Goal: Task Accomplishment & Management: Complete application form

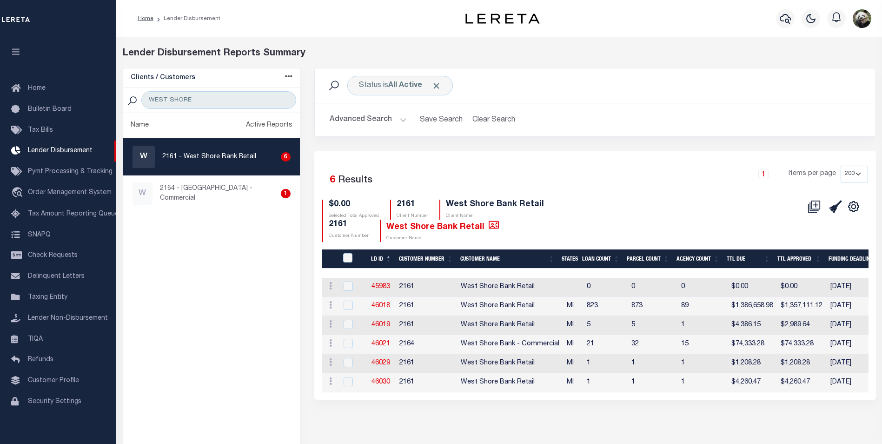
select select "200"
click at [382, 343] on link "46021" at bounding box center [380, 343] width 19 height 7
checkbox input "true"
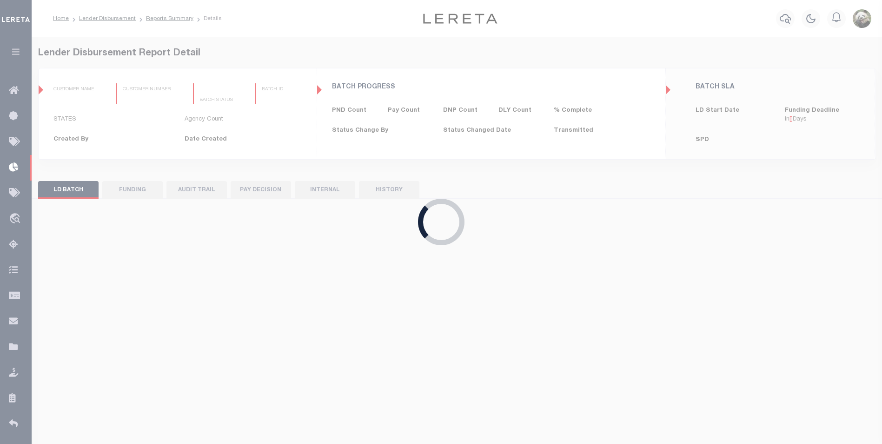
type input "$0.00"
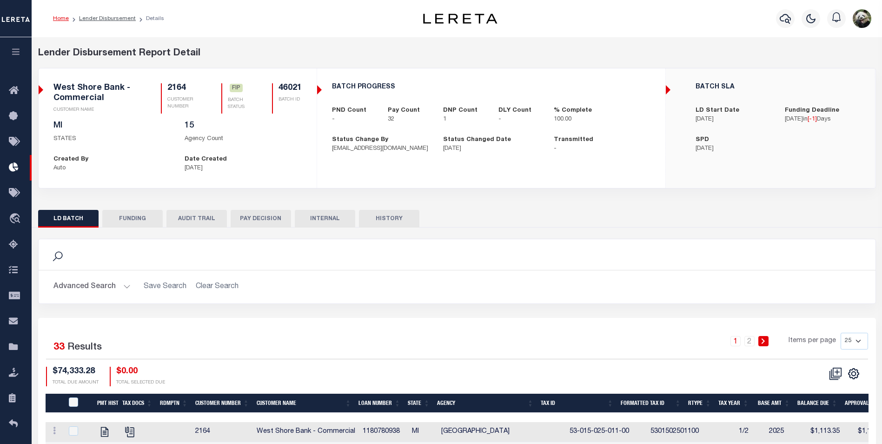
drag, startPoint x: 139, startPoint y: 215, endPoint x: 149, endPoint y: 218, distance: 9.7
click at [139, 215] on button "FUNDING" at bounding box center [132, 219] width 60 height 18
type input "$72,222.35"
type input "$0"
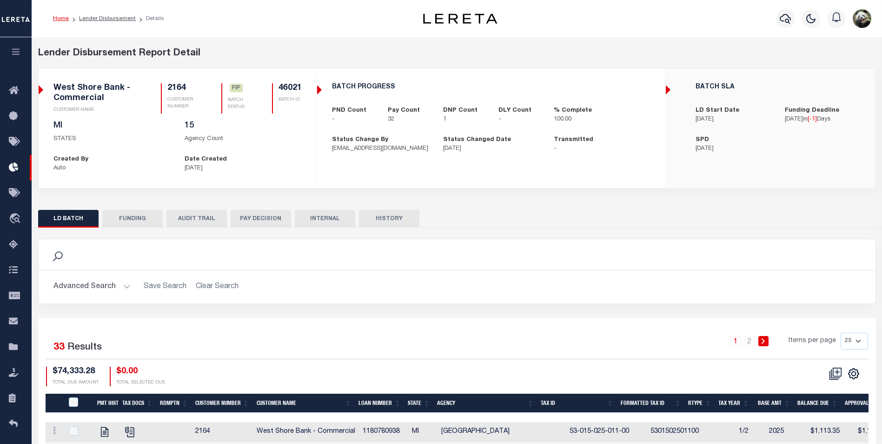
type input "[DATE]"
select select "100"
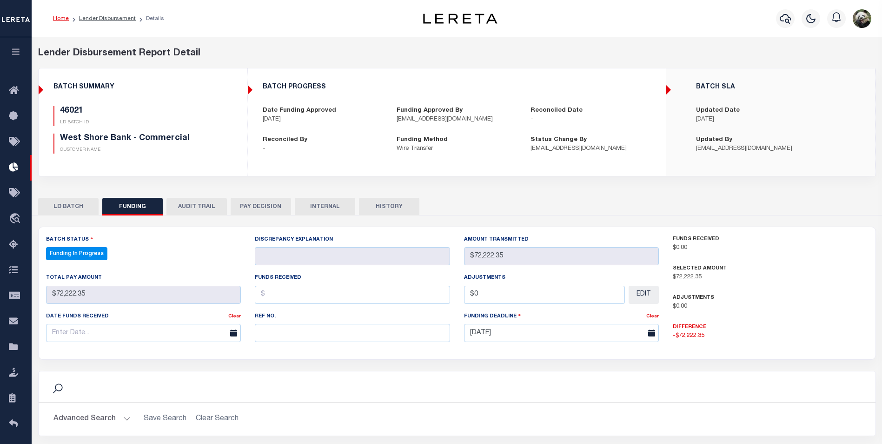
select select "100"
click at [319, 337] on input "text" at bounding box center [352, 333] width 195 height 18
paste input "20250909MMQFMP2700225609091306FT03"
type input "20250909MMQFMP2700225609091306FT03"
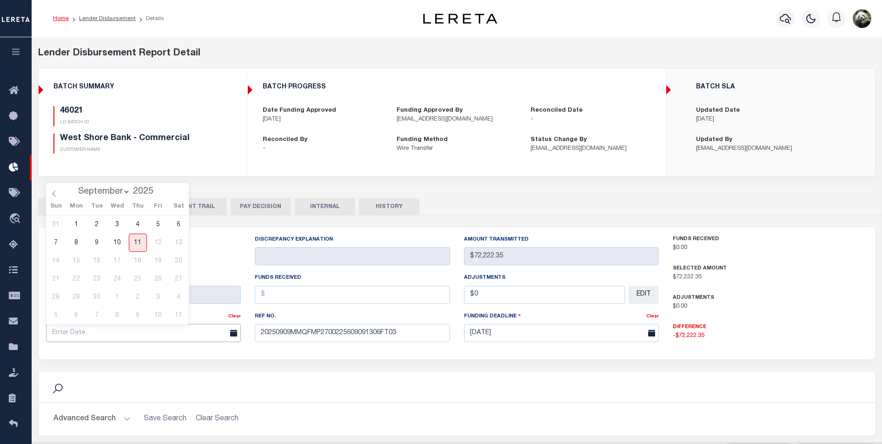
click at [116, 332] on input "text" at bounding box center [143, 333] width 195 height 18
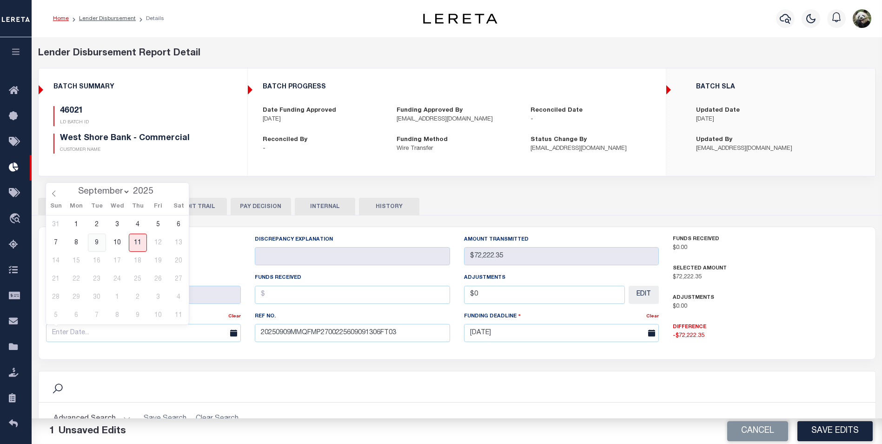
click at [93, 239] on span "9" at bounding box center [97, 242] width 18 height 18
type input "[DATE]"
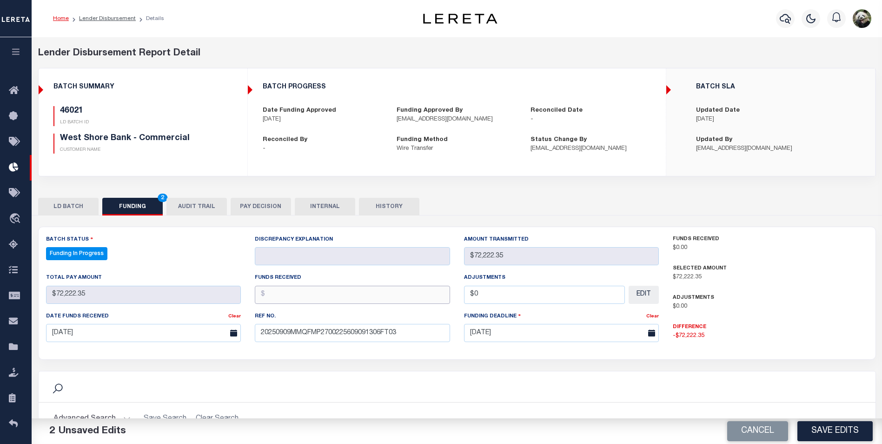
click at [301, 298] on input "text" at bounding box center [352, 294] width 195 height 18
type input "$72,222.35"
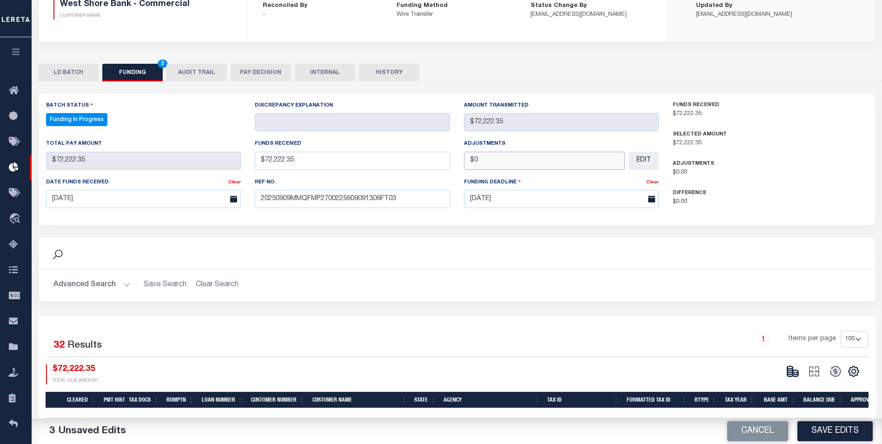
scroll to position [139, 0]
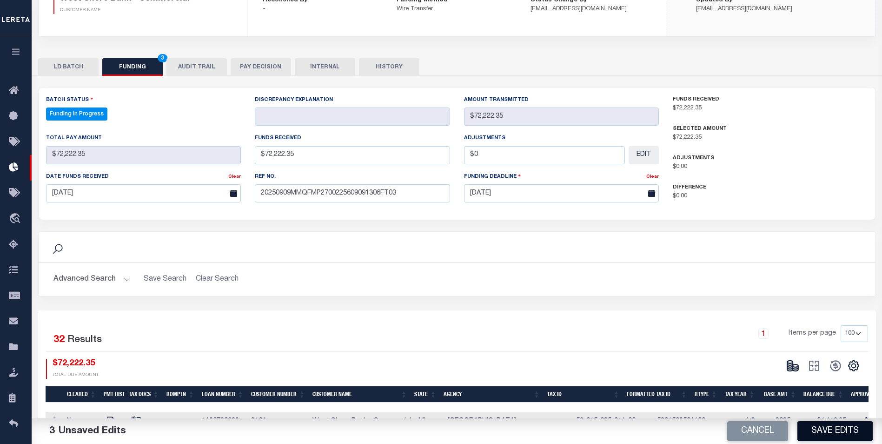
type input "$0.00"
click at [852, 434] on button "Save Edits" at bounding box center [834, 431] width 75 height 20
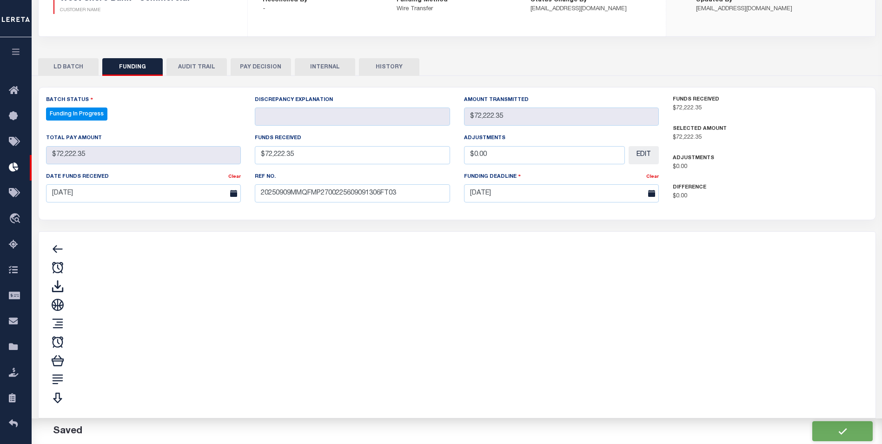
type input "$72,222.35"
type input "$0"
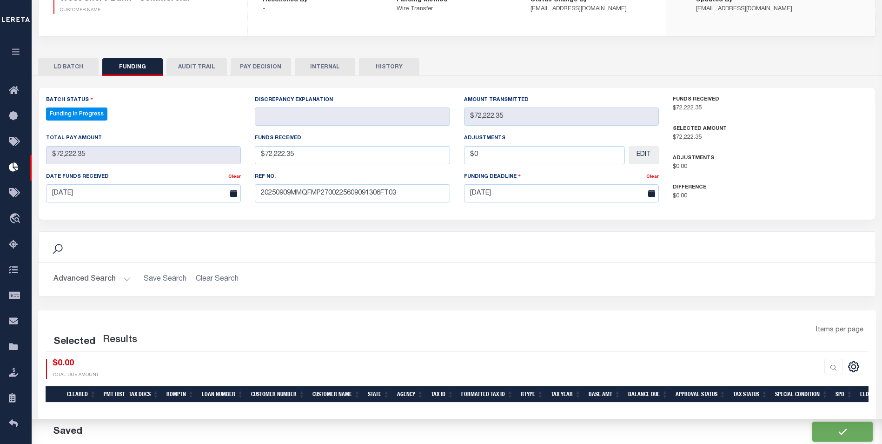
select select "100"
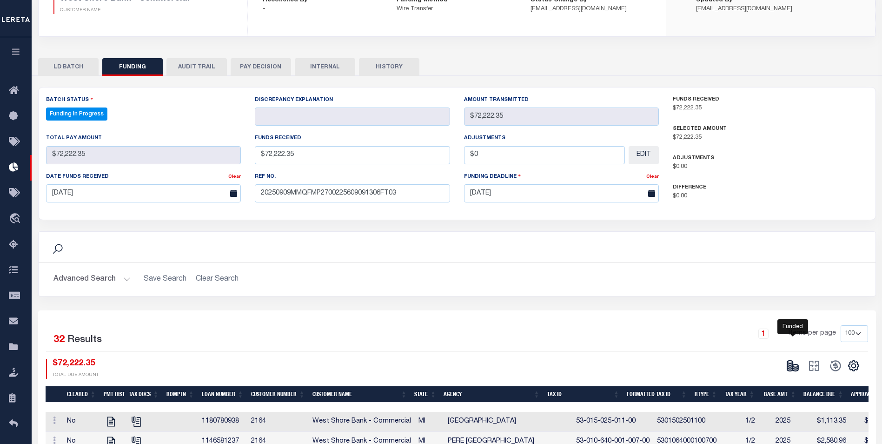
click at [796, 367] on ellipse at bounding box center [796, 365] width 6 height 3
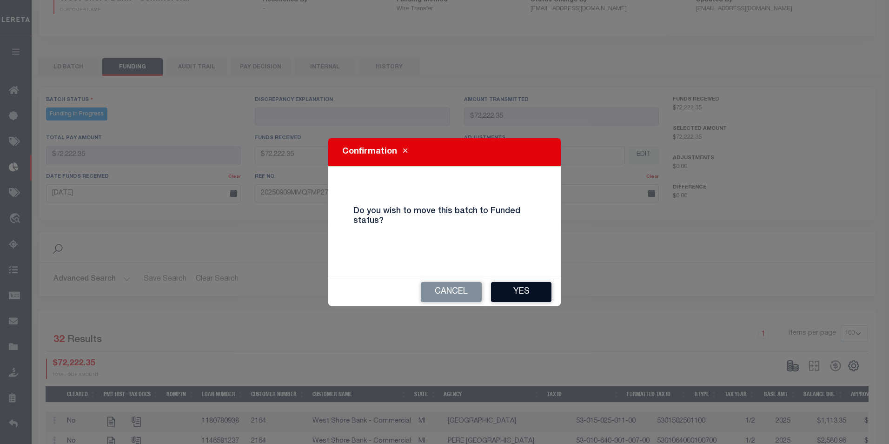
click at [516, 288] on button "Yes" at bounding box center [521, 292] width 60 height 20
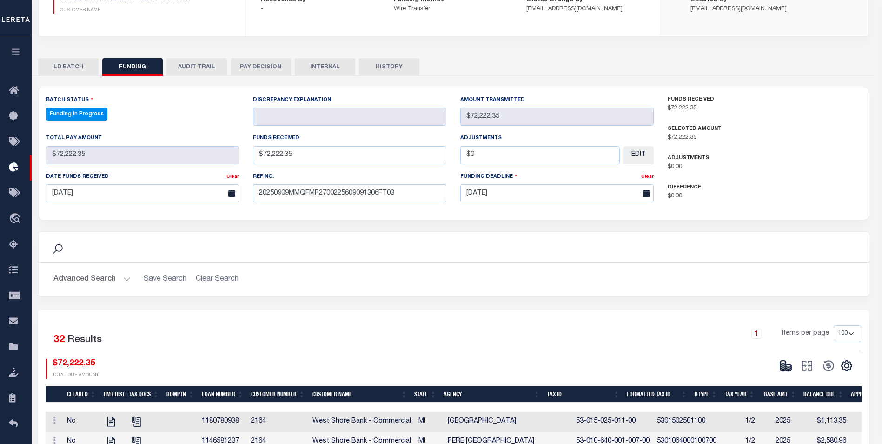
type input "$72,222.35"
type input "$0"
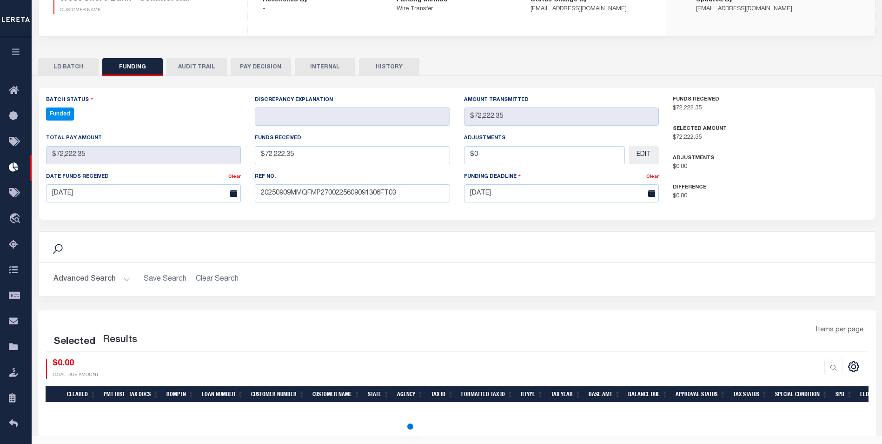
select select "100"
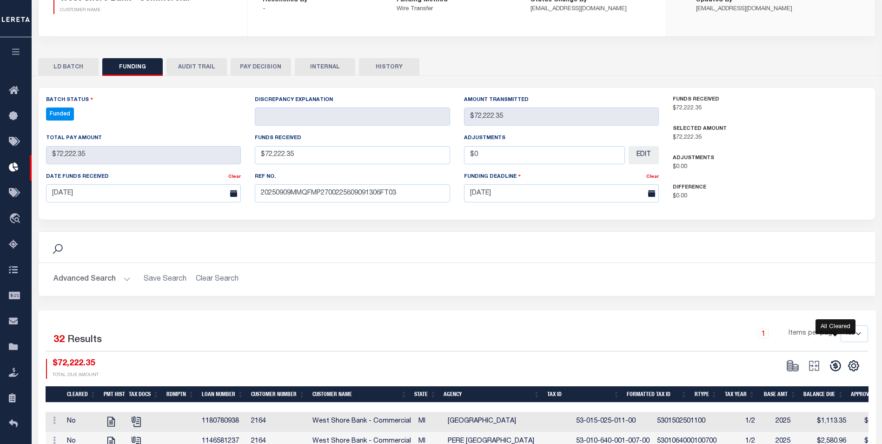
drag, startPoint x: 835, startPoint y: 367, endPoint x: 830, endPoint y: 365, distance: 5.4
click at [835, 367] on icon at bounding box center [835, 365] width 13 height 13
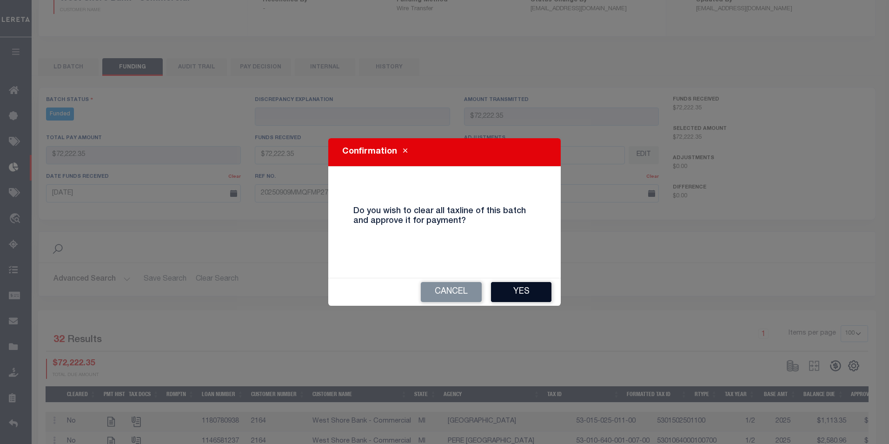
click at [531, 291] on button "Yes" at bounding box center [521, 292] width 60 height 20
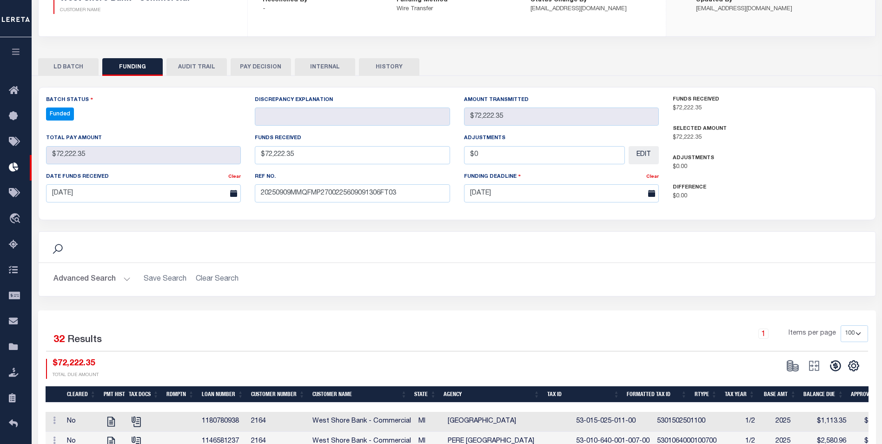
type input "$72,222.35"
type input "$0"
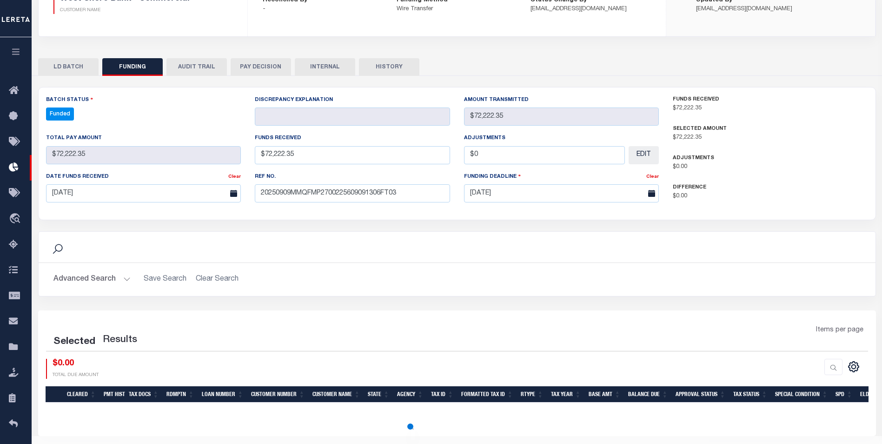
select select "100"
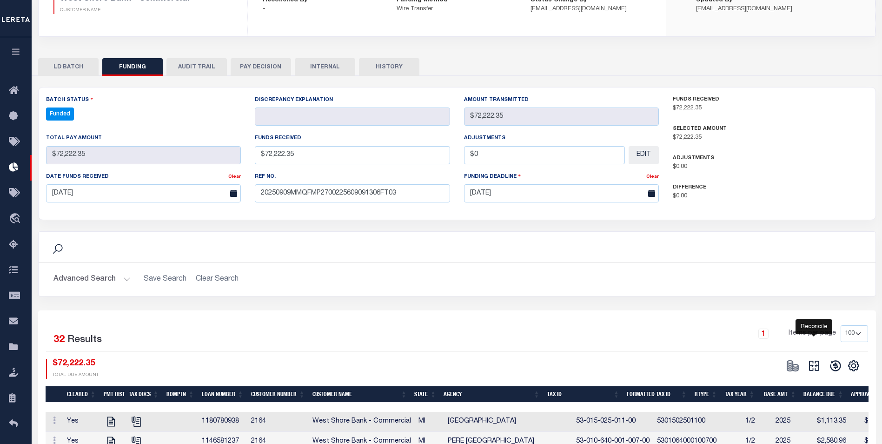
click at [818, 366] on icon at bounding box center [814, 365] width 13 height 13
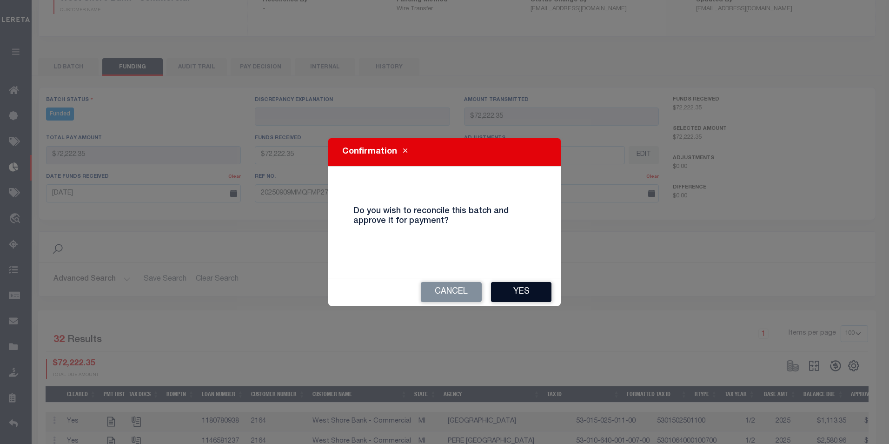
click at [521, 284] on button "Yes" at bounding box center [521, 292] width 60 height 20
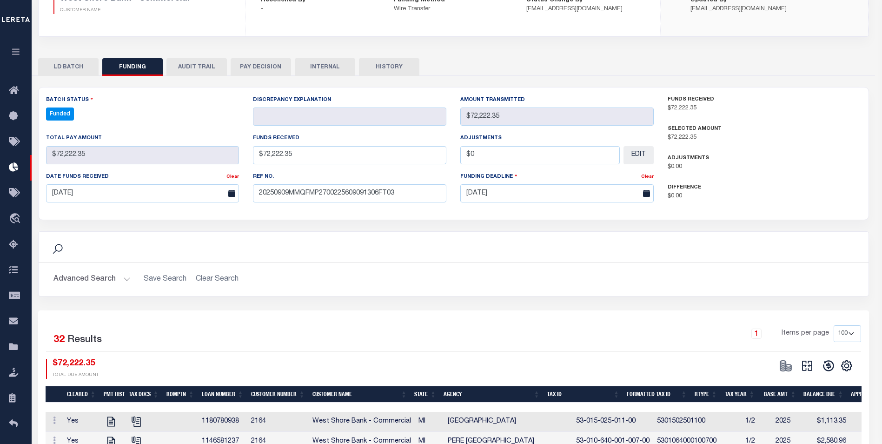
select select "100"
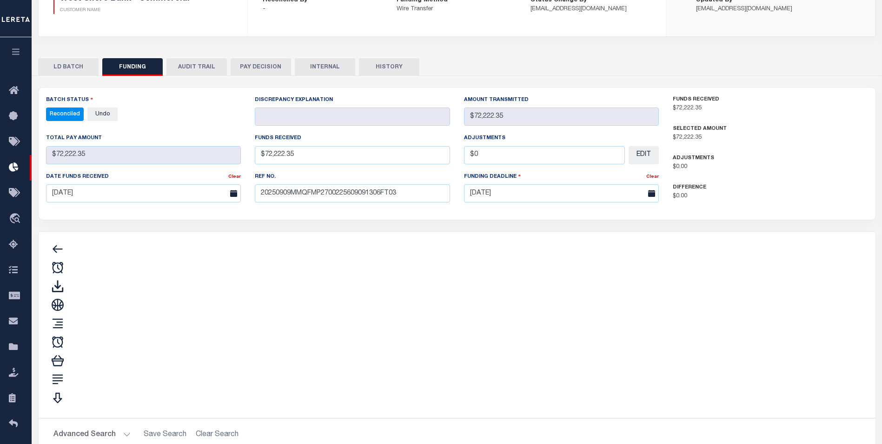
type input "$72,222.35"
type input "$0"
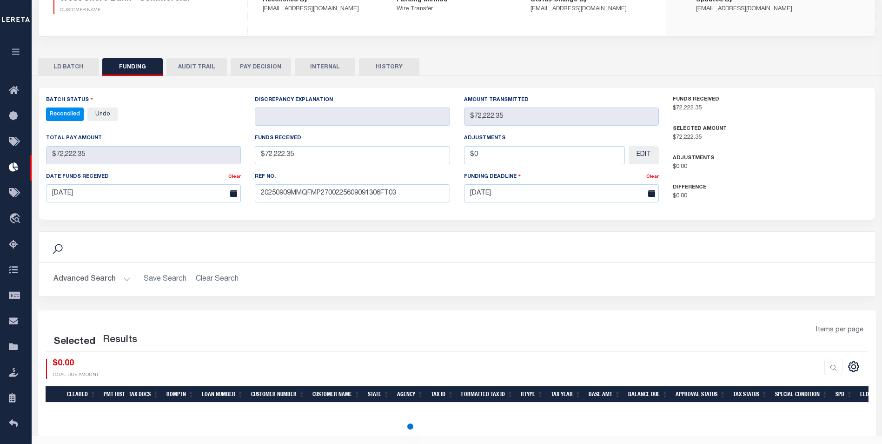
select select "100"
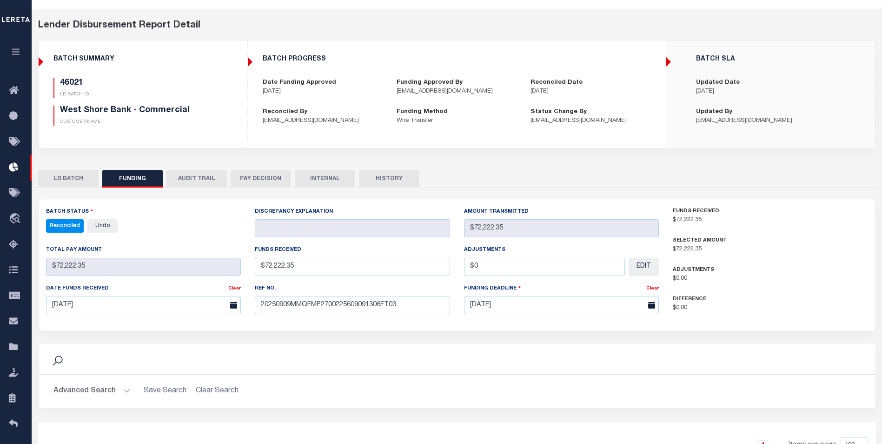
scroll to position [0, 0]
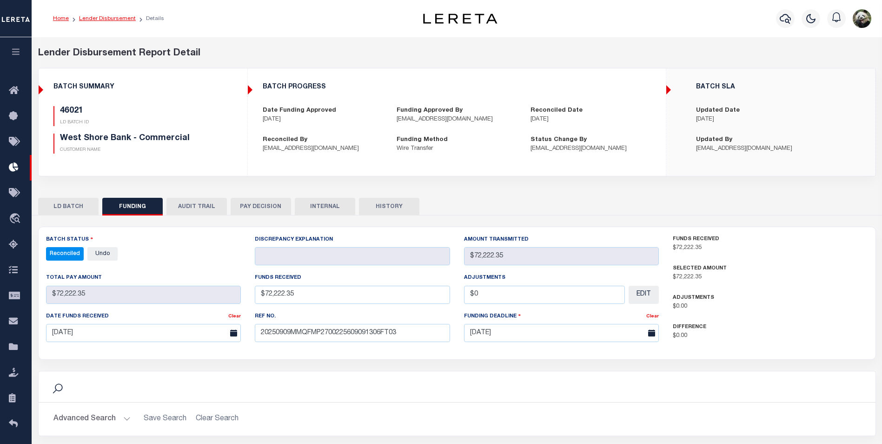
click at [121, 18] on link "Lender Disbursement" at bounding box center [107, 19] width 57 height 6
checkbox input "true"
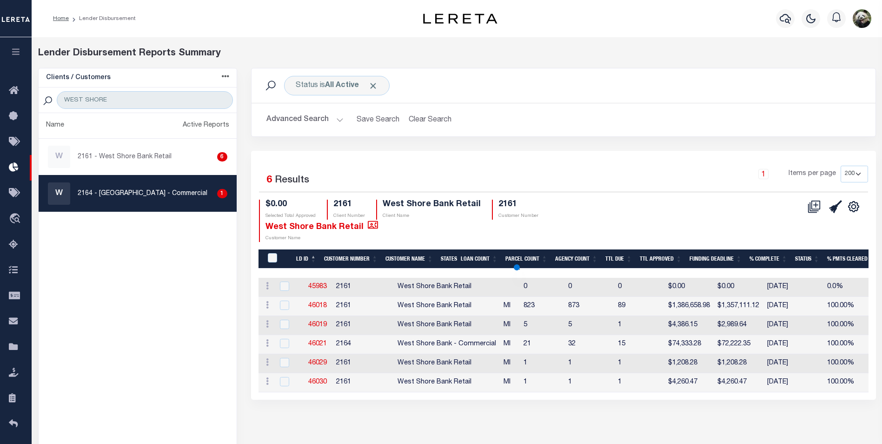
select select "200"
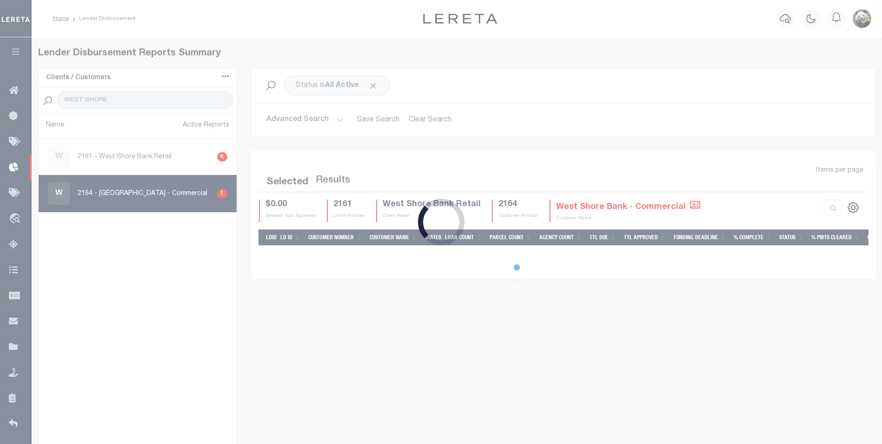
select select "200"
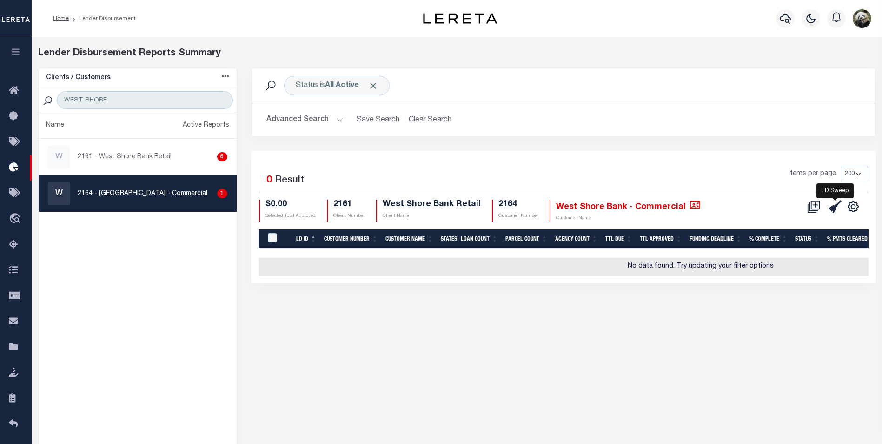
click at [831, 208] on icon at bounding box center [834, 206] width 13 height 13
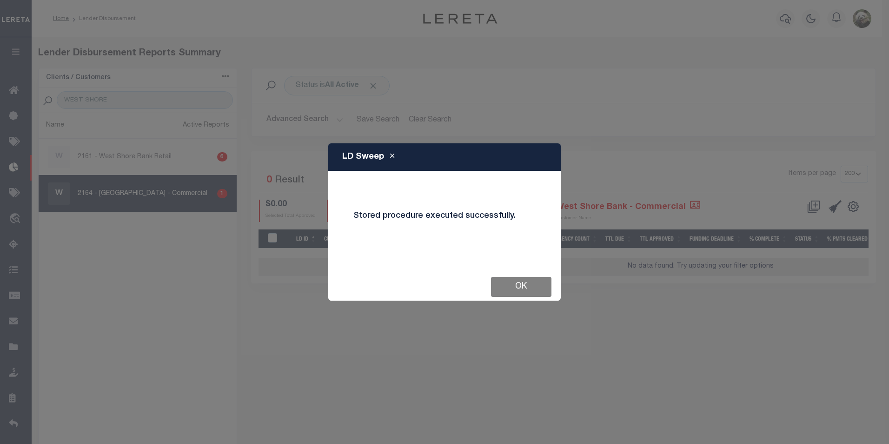
click at [523, 289] on button "OK" at bounding box center [521, 287] width 60 height 20
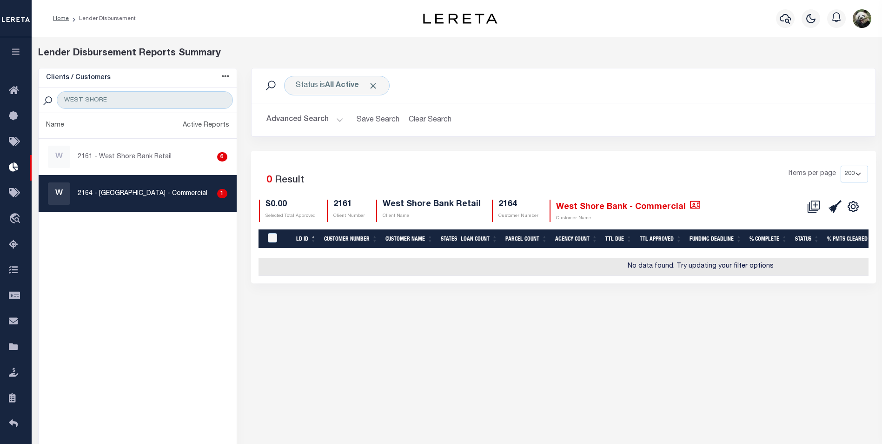
click at [147, 204] on div "W 2164 - [GEOGRAPHIC_DATA] - Commercial 1" at bounding box center [137, 193] width 179 height 22
click at [139, 103] on input "WEST SHORE" at bounding box center [145, 100] width 176 height 18
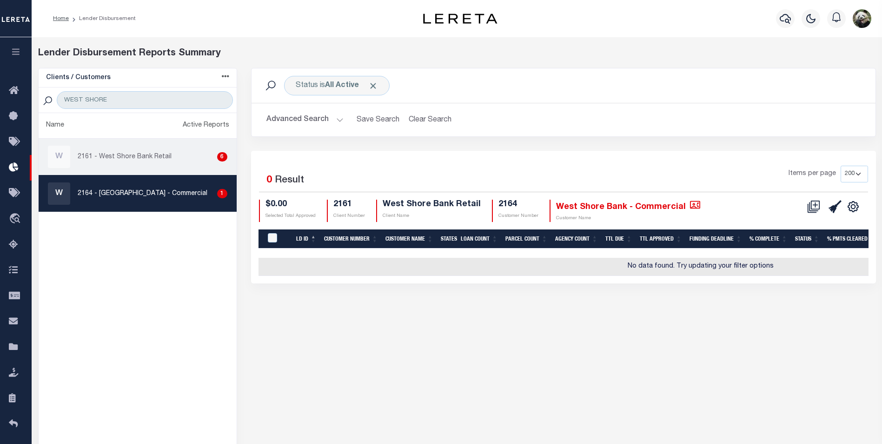
click at [129, 161] on p "2161 - West Shore Bank Retail" at bounding box center [125, 157] width 94 height 10
checkbox input "true"
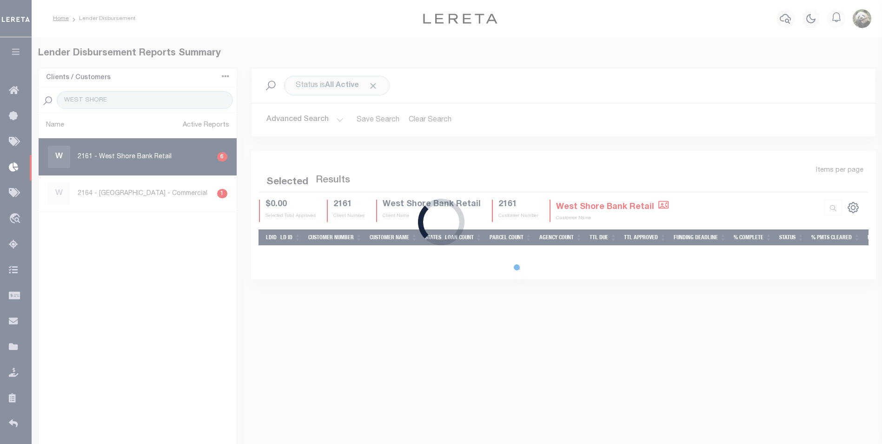
click at [156, 189] on div "Loading..." at bounding box center [441, 222] width 882 height 444
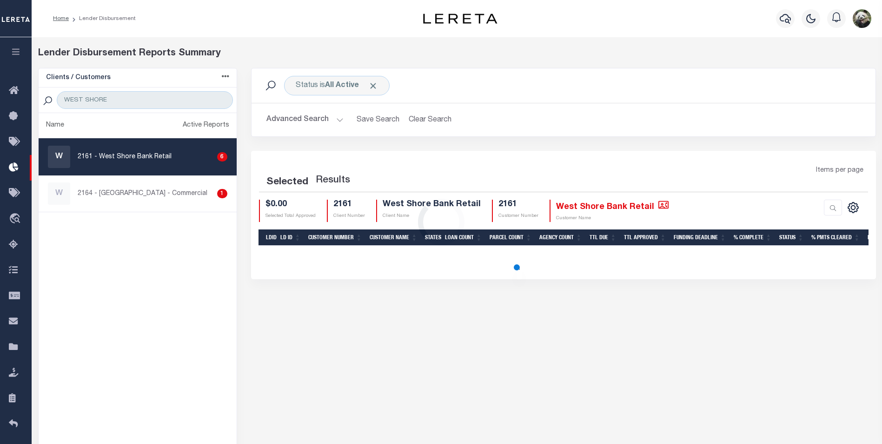
select select "200"
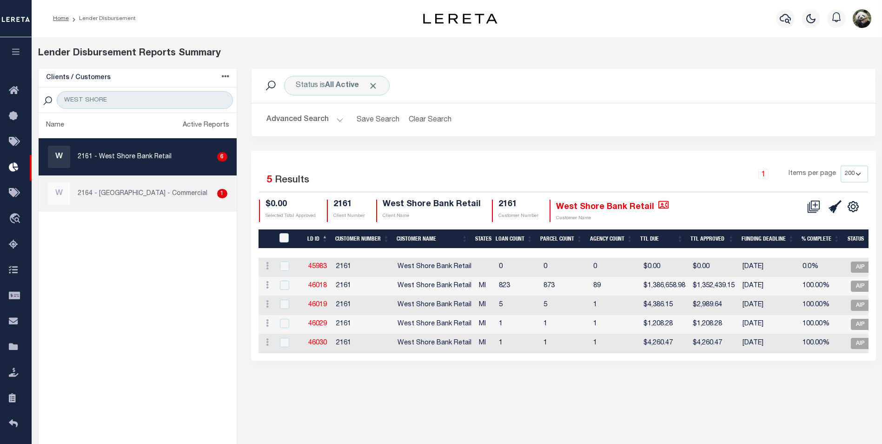
click at [165, 198] on p "2164 - [GEOGRAPHIC_DATA] - Commercial" at bounding box center [143, 194] width 130 height 10
checkbox input "true"
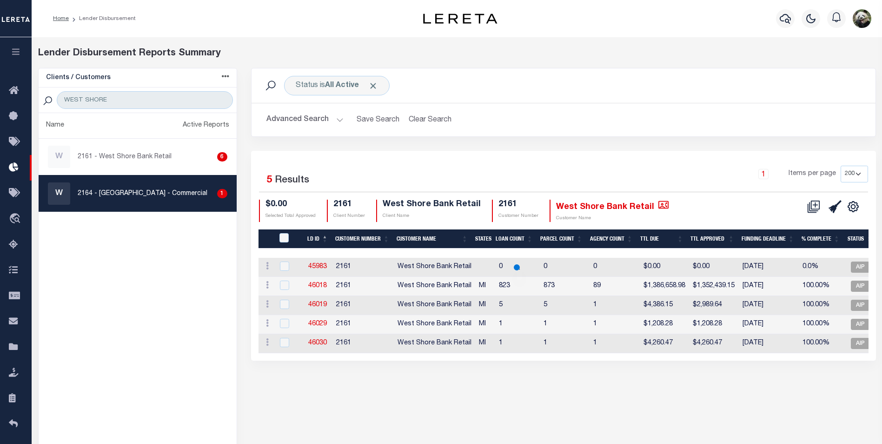
select select "200"
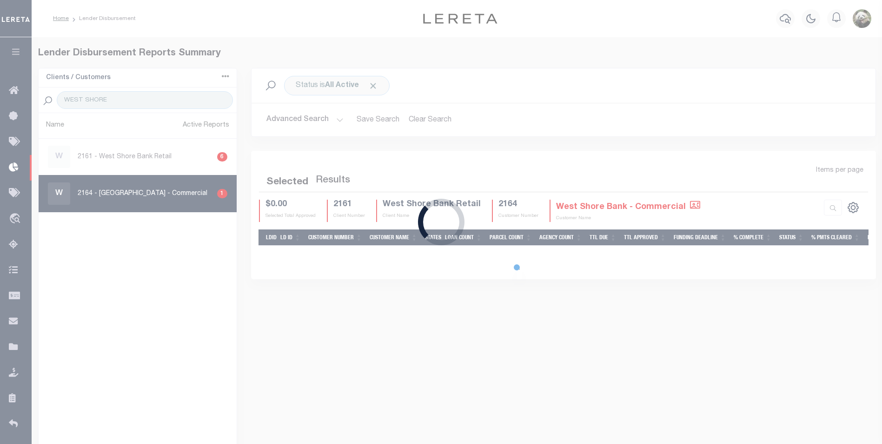
select select "200"
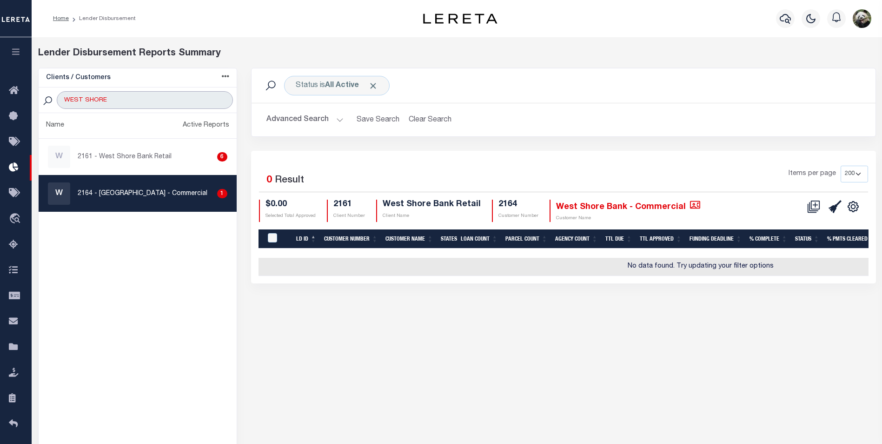
click at [131, 102] on input "WEST SHORE" at bounding box center [145, 100] width 176 height 18
click at [265, 327] on div "Status is All Active Search Advanced Search Save Search Clear Search Equals 0" at bounding box center [563, 267] width 639 height 399
